Goal: Check status: Check status

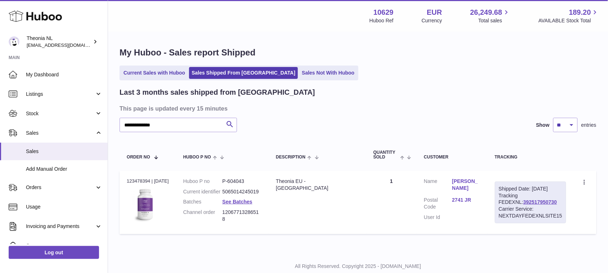
click at [136, 80] on ul "Current Sales with Huboo Sales Shipped From Huboo Sales Not With Huboo" at bounding box center [239, 73] width 239 height 15
click at [136, 73] on link "Current Sales with Huboo" at bounding box center [154, 73] width 67 height 12
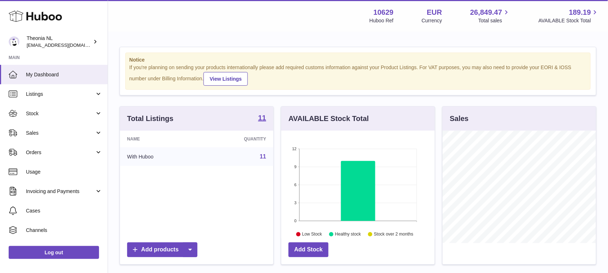
scroll to position [112, 153]
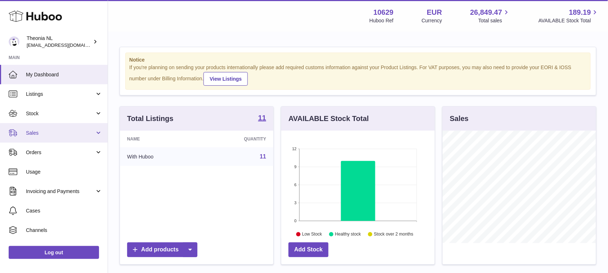
click at [41, 131] on span "Sales" at bounding box center [60, 133] width 69 height 7
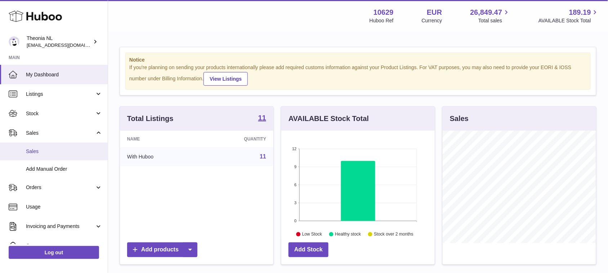
click at [37, 149] on span "Sales" at bounding box center [64, 151] width 76 height 7
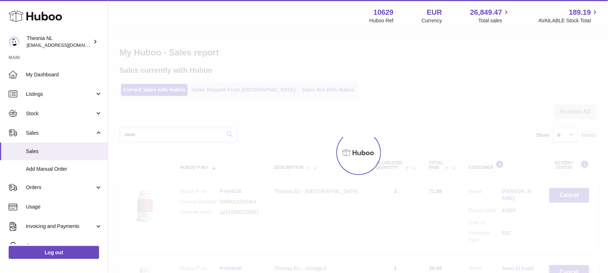
click at [221, 94] on div at bounding box center [358, 152] width 500 height 241
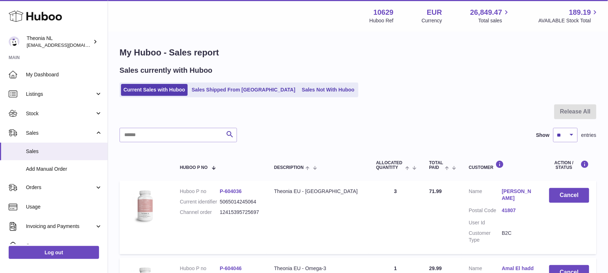
click at [221, 94] on link "Sales Shipped From [GEOGRAPHIC_DATA]" at bounding box center [243, 90] width 109 height 12
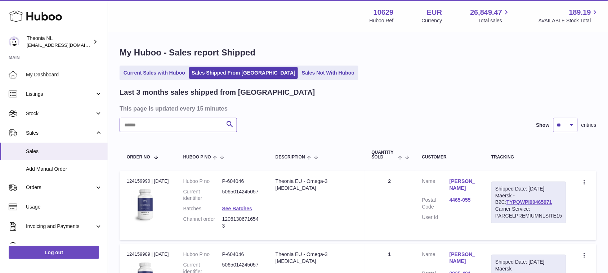
click at [159, 126] on input "text" at bounding box center [178, 125] width 117 height 14
paste input "**********"
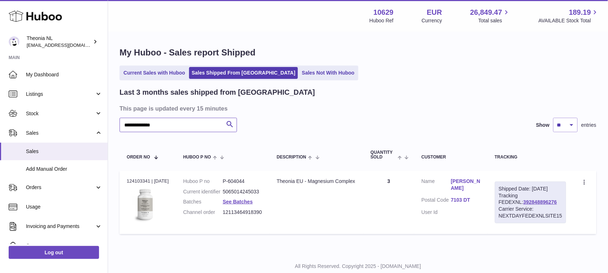
type input "**********"
click at [524, 202] on link "392848896276" at bounding box center [539, 202] width 33 height 6
